Goal: Task Accomplishment & Management: Manage account settings

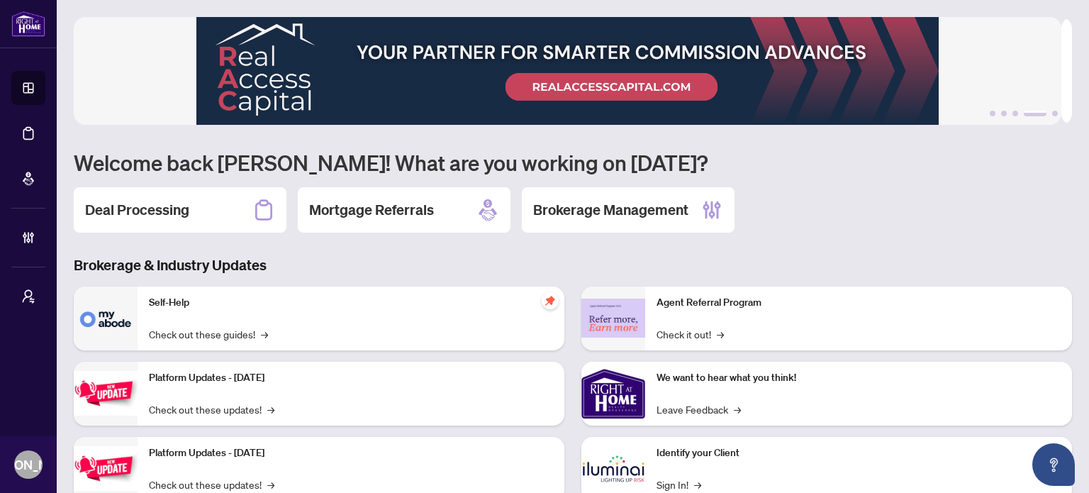
click at [482, 262] on h3 "Brokerage & Industry Updates" at bounding box center [573, 265] width 998 height 20
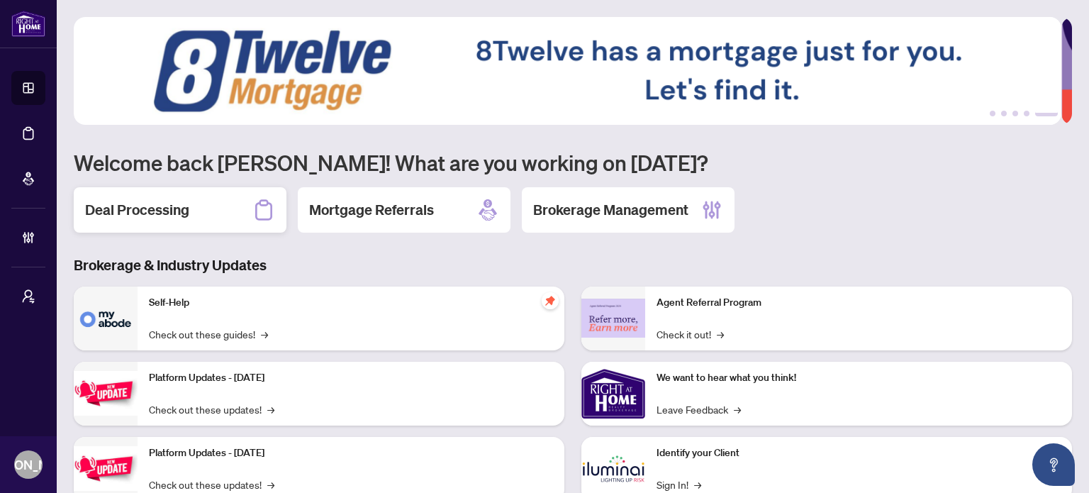
click at [250, 209] on div "Deal Processing" at bounding box center [180, 209] width 213 height 45
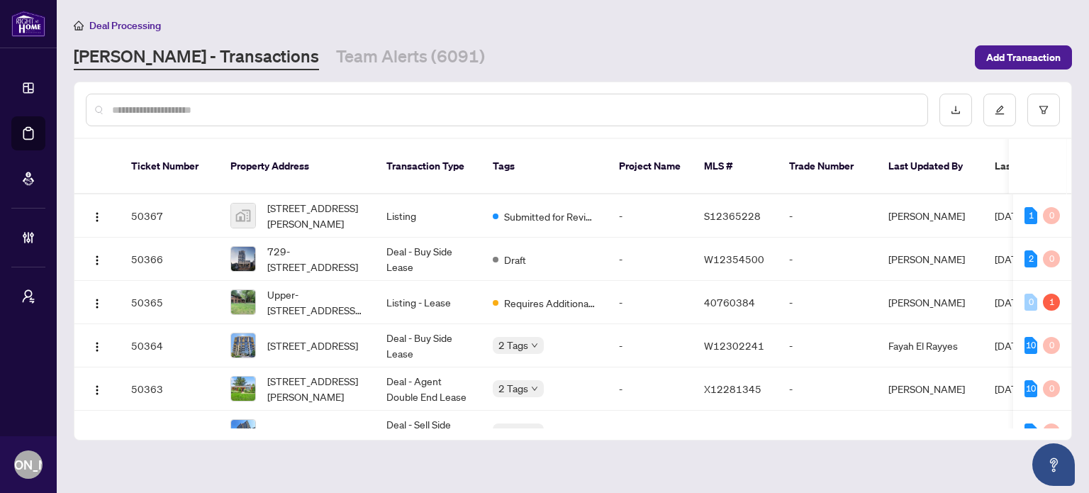
click at [571, 111] on input "text" at bounding box center [514, 110] width 804 height 16
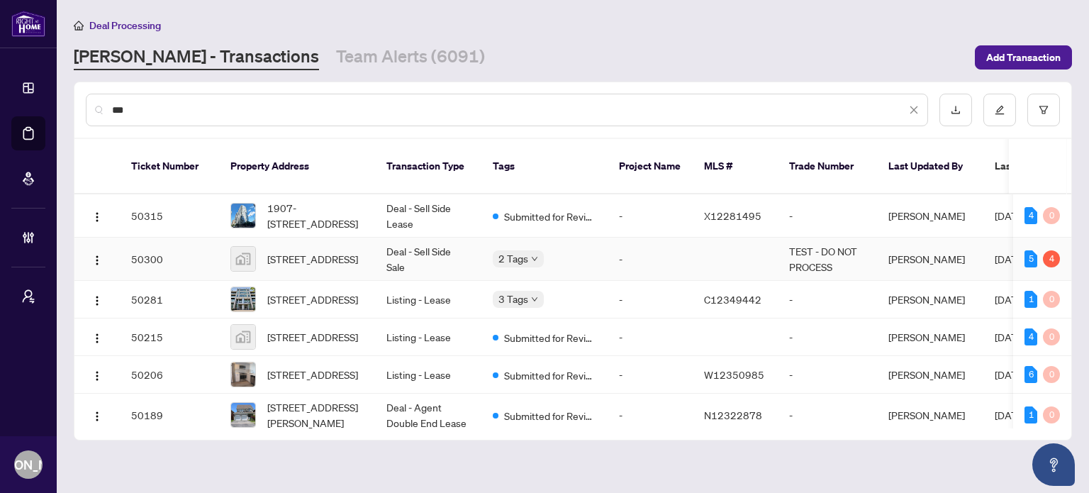
type input "***"
click at [391, 245] on td "Deal - Sell Side Sale" at bounding box center [428, 258] width 106 height 43
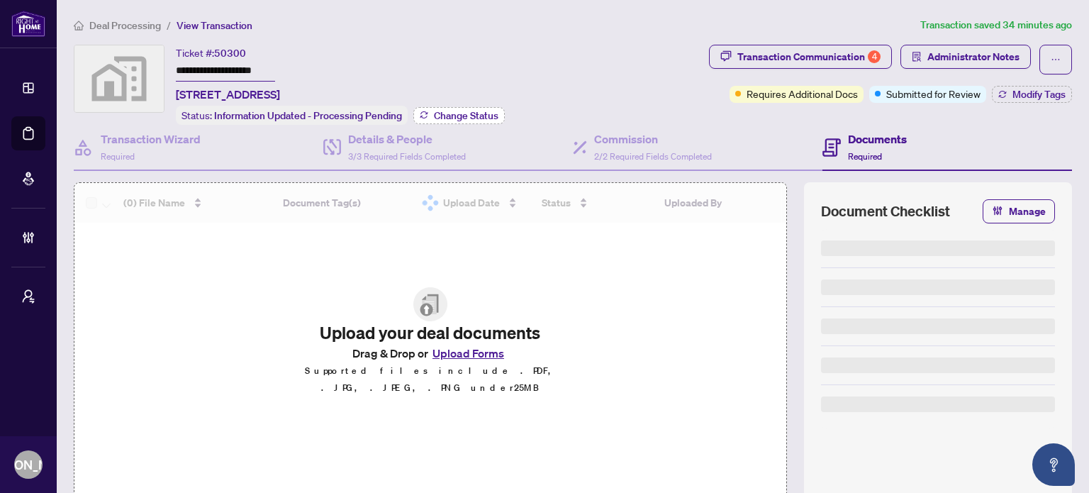
click at [487, 114] on span "Change Status" at bounding box center [466, 116] width 64 height 10
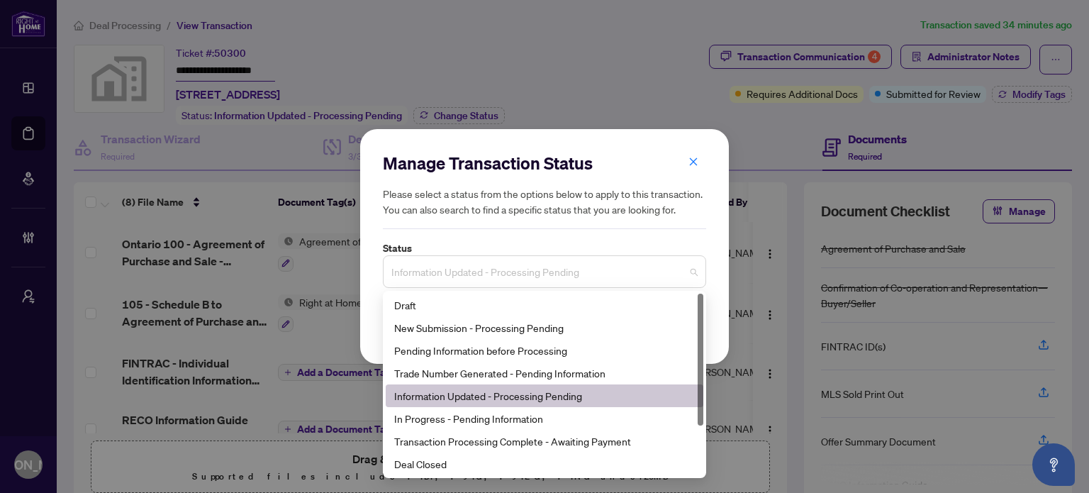
click at [502, 285] on span "Information Updated - Processing Pending" at bounding box center [544, 271] width 306 height 27
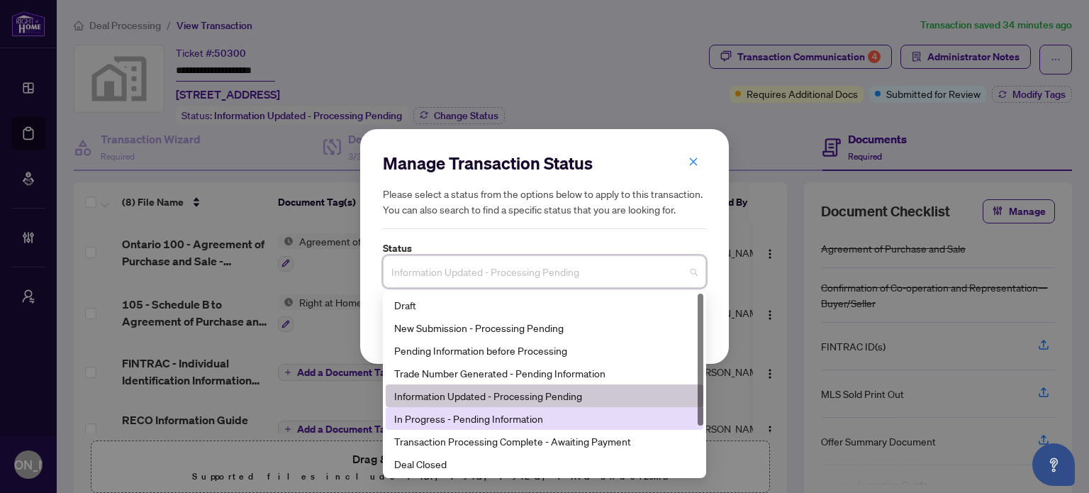
click at [488, 416] on div "In Progress - Pending Information" at bounding box center [544, 418] width 300 height 16
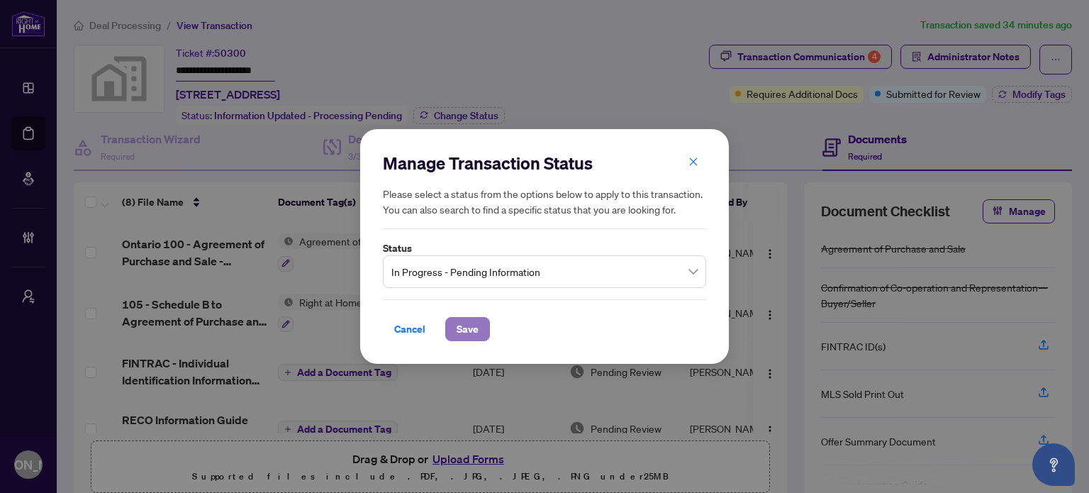
click at [465, 333] on span "Save" at bounding box center [467, 329] width 22 height 23
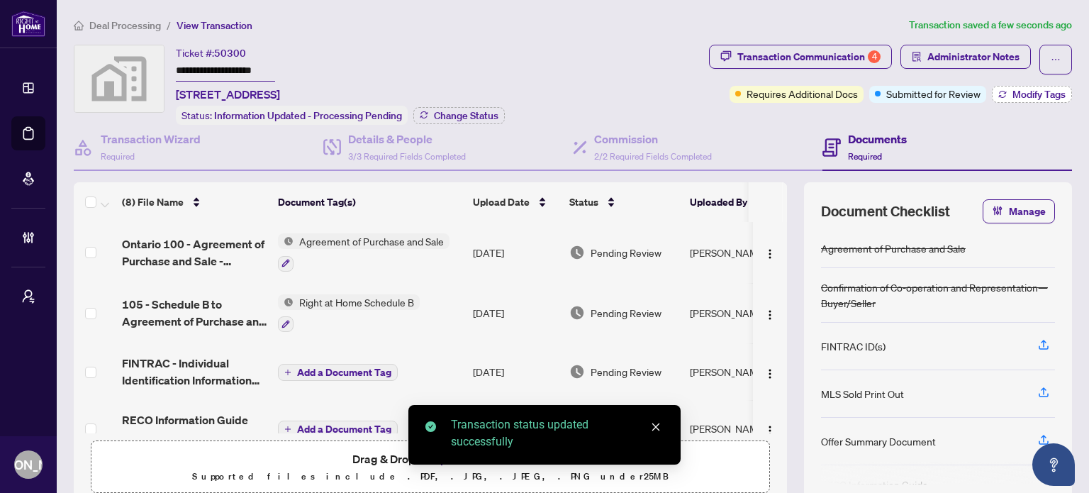
click at [1028, 97] on span "Modify Tags" at bounding box center [1038, 94] width 53 height 10
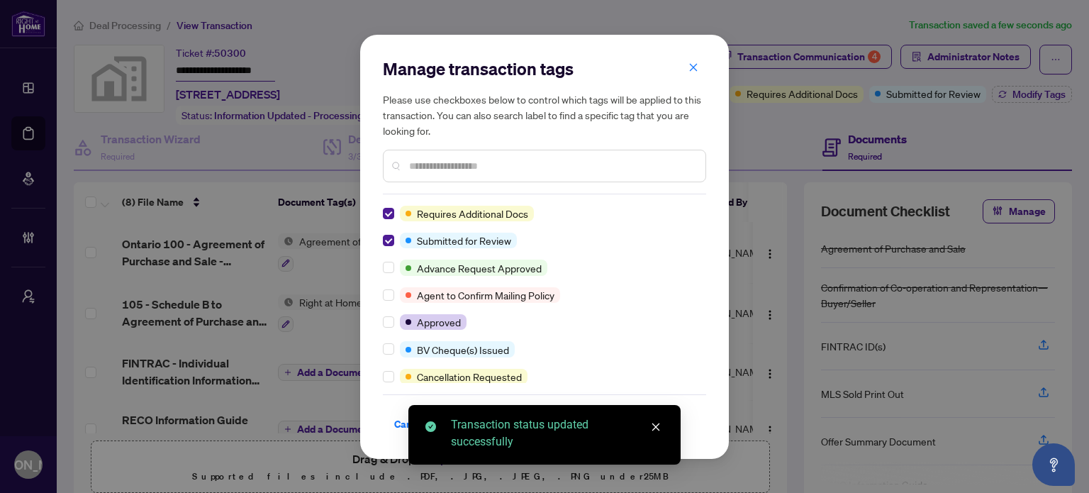
click at [381, 235] on div "Manage transaction tags Please use checkboxes below to control which tags will …" at bounding box center [544, 247] width 369 height 424
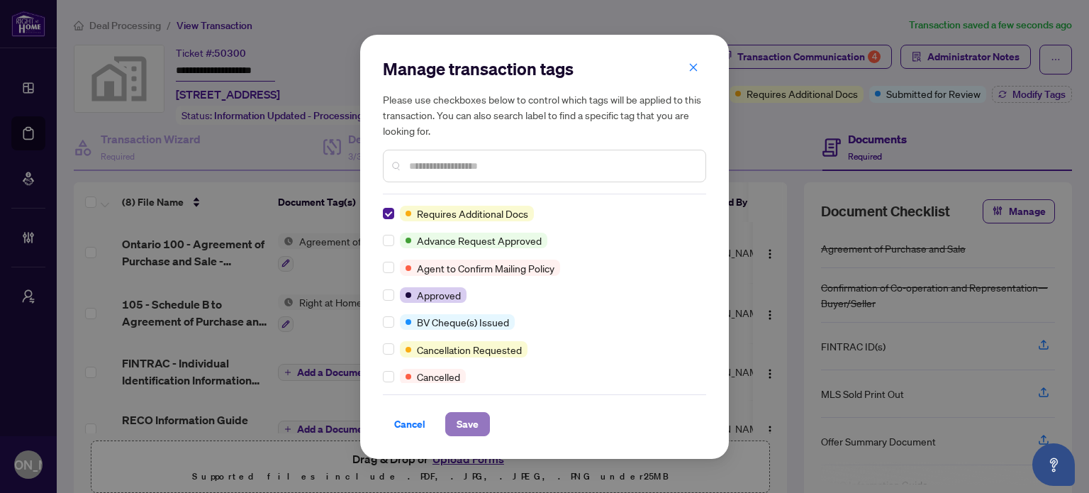
click at [462, 414] on span "Save" at bounding box center [467, 423] width 22 height 23
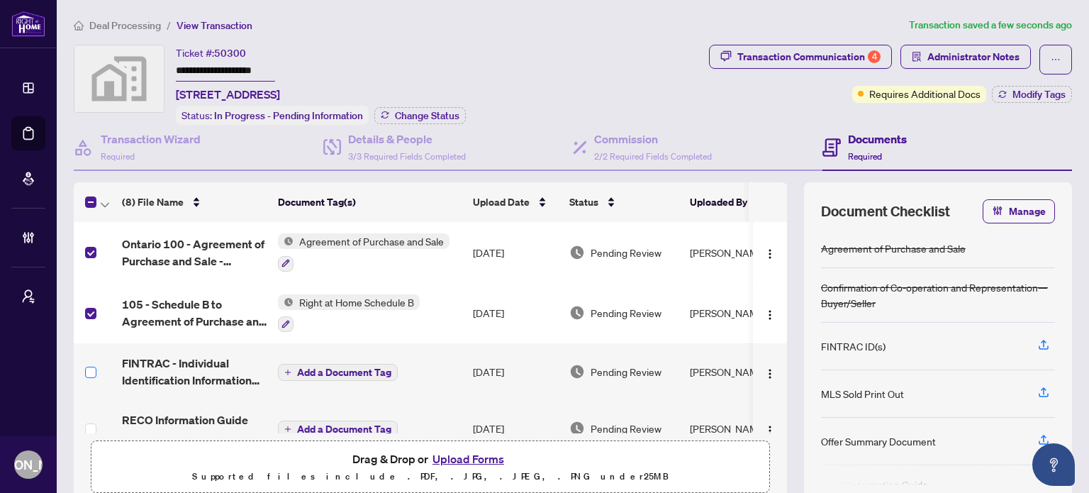
click at [94, 373] on label at bounding box center [90, 372] width 11 height 16
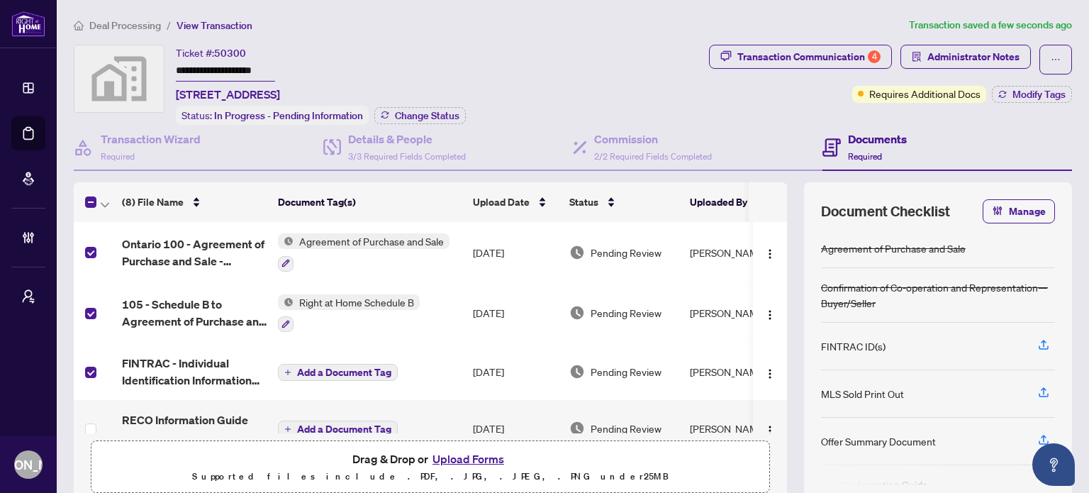
scroll to position [71, 0]
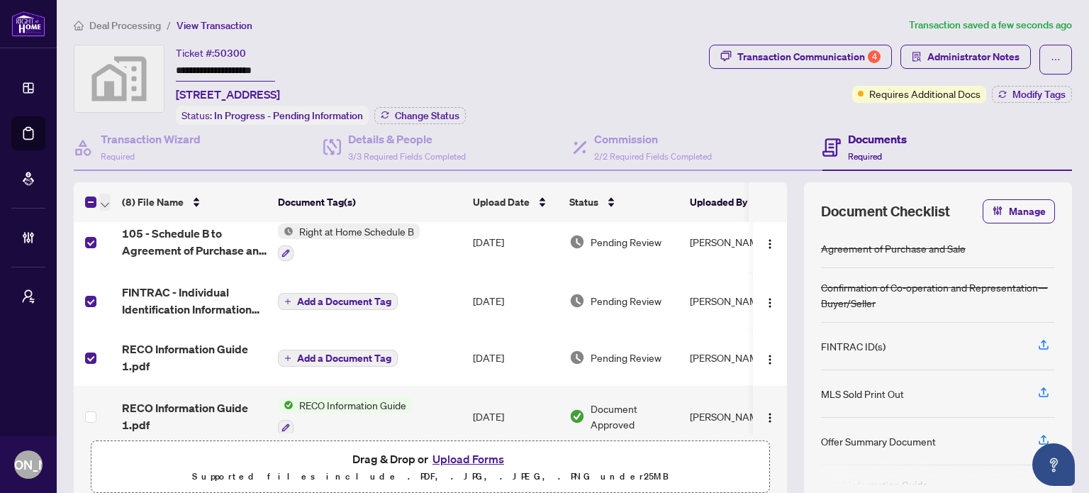
click at [101, 202] on icon "button" at bounding box center [105, 205] width 9 height 6
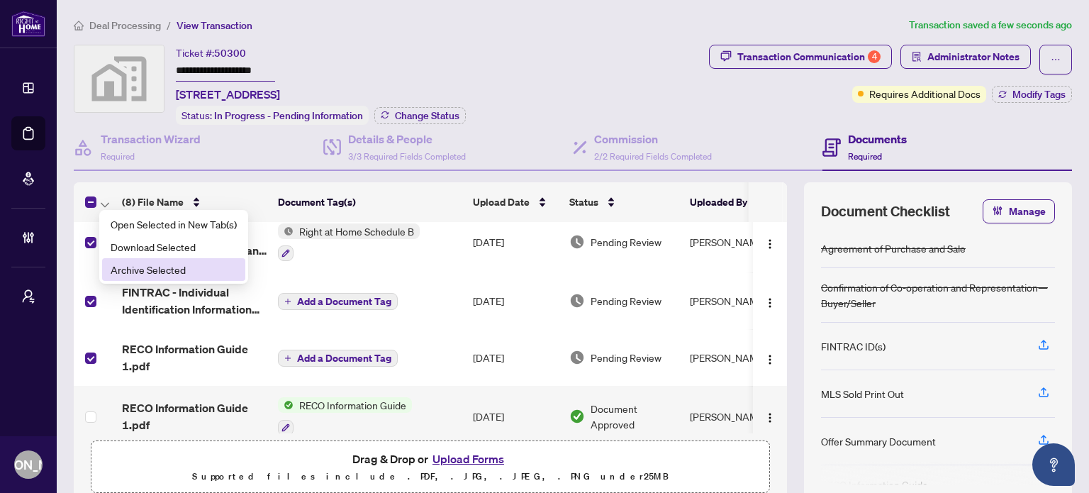
click at [148, 265] on span "Archive Selected" at bounding box center [174, 270] width 126 height 16
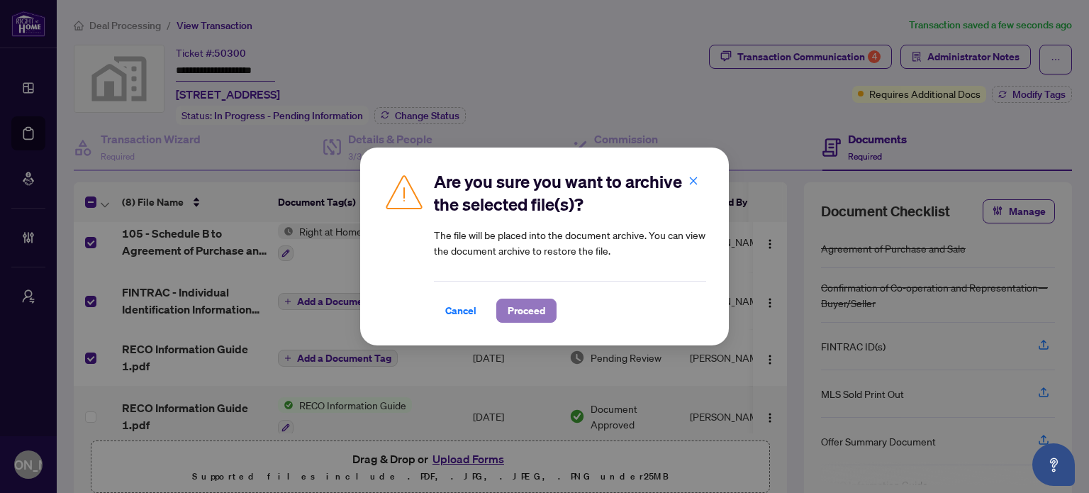
click at [527, 319] on span "Proceed" at bounding box center [526, 310] width 38 height 23
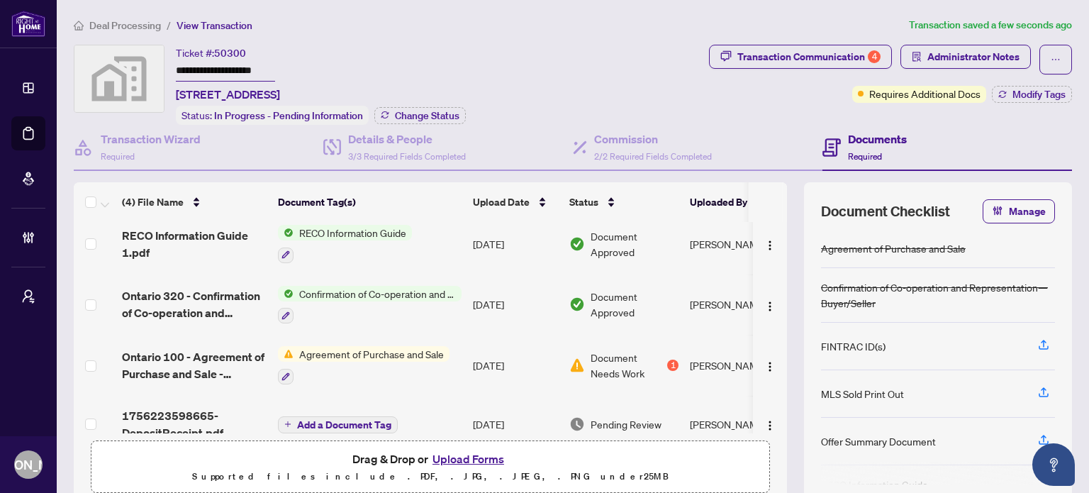
scroll to position [0, 0]
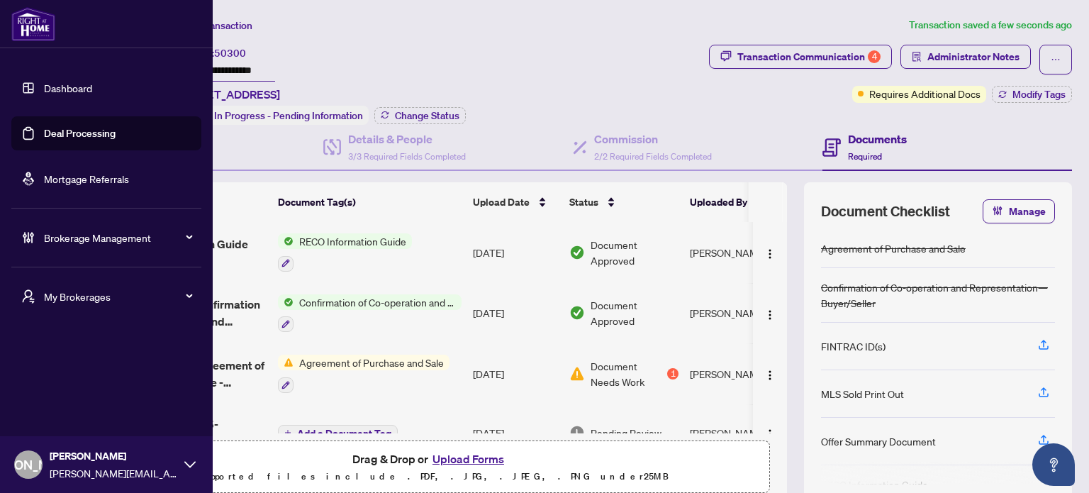
click at [95, 459] on span "[PERSON_NAME]" at bounding box center [114, 456] width 128 height 16
click at [69, 410] on span "Logout" at bounding box center [57, 409] width 32 height 23
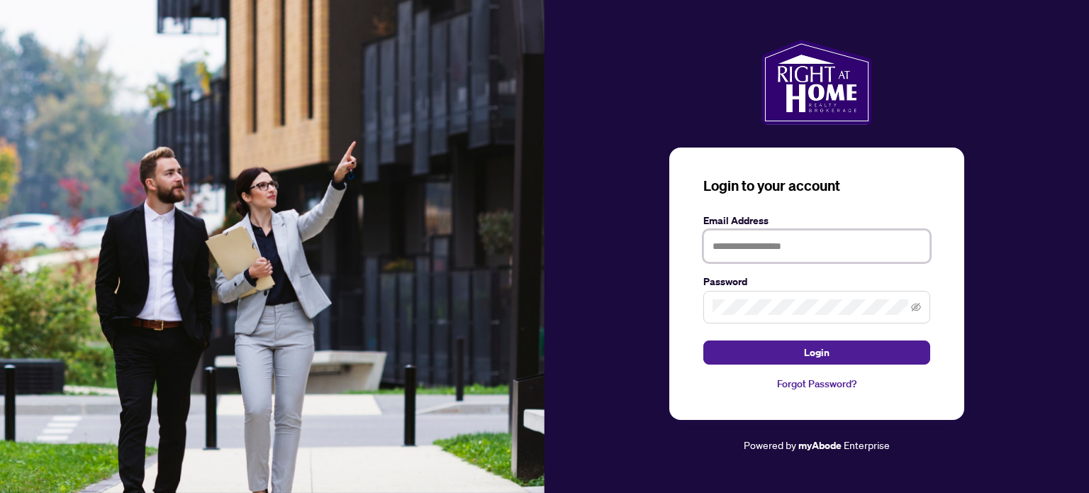
click at [738, 249] on input "text" at bounding box center [816, 246] width 227 height 33
type input "**********"
click at [703, 340] on button "Login" at bounding box center [816, 352] width 227 height 24
